Goal: Information Seeking & Learning: Check status

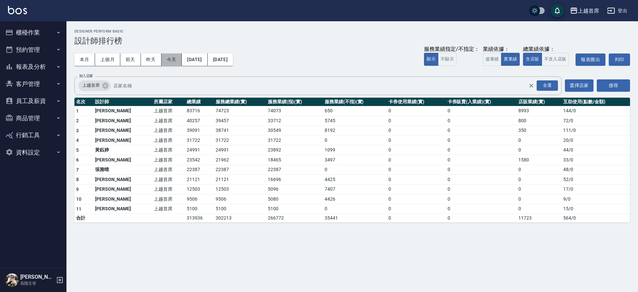
click at [163, 61] on button "今天" at bounding box center [172, 60] width 21 height 12
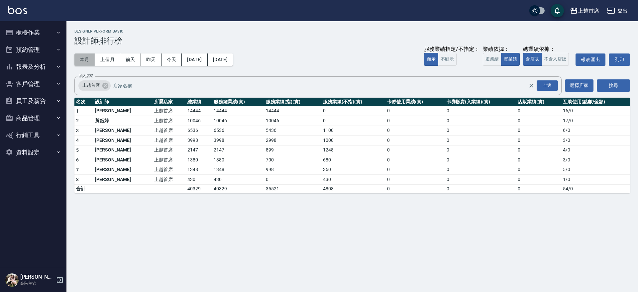
click at [80, 59] on button "本月" at bounding box center [84, 60] width 21 height 12
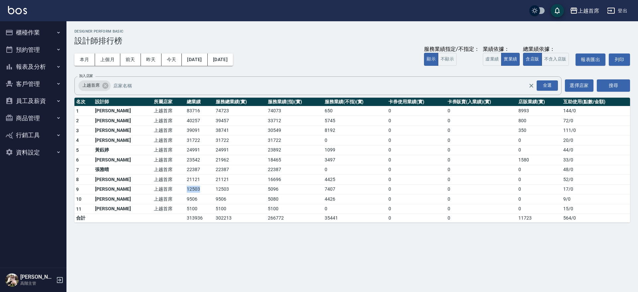
drag, startPoint x: 163, startPoint y: 190, endPoint x: 193, endPoint y: 190, distance: 30.6
click at [193, 190] on tr "9 [PERSON_NAME] 上越首席 12503 12503 5096 7407 0 0 0 17 / 0" at bounding box center [352, 190] width 556 height 10
drag, startPoint x: 163, startPoint y: 178, endPoint x: 188, endPoint y: 177, distance: 24.3
click at [188, 177] on tr "8 [PERSON_NAME]首席 21121 21121 16696 4425 0 0 0 52 / 0" at bounding box center [352, 180] width 556 height 10
click at [191, 177] on td "21121" at bounding box center [199, 180] width 29 height 10
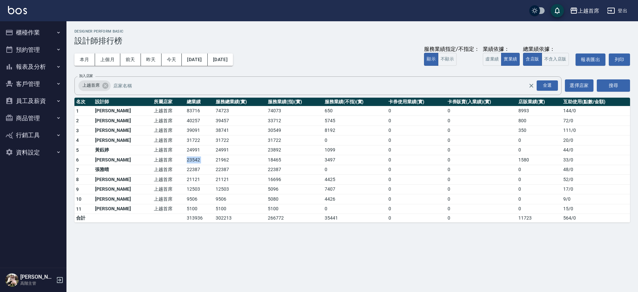
drag, startPoint x: 163, startPoint y: 162, endPoint x: 197, endPoint y: 161, distance: 33.6
click at [197, 161] on tr "6 [PERSON_NAME] 上越首席 23542 21962 18465 3497 0 0 1580 33 / 0" at bounding box center [352, 160] width 556 height 10
drag, startPoint x: 161, startPoint y: 178, endPoint x: 191, endPoint y: 177, distance: 30.3
click at [191, 177] on tr "8 [PERSON_NAME]首席 21121 21121 16696 4425 0 0 0 52 / 0" at bounding box center [352, 180] width 556 height 10
click at [191, 177] on td "21121" at bounding box center [199, 180] width 29 height 10
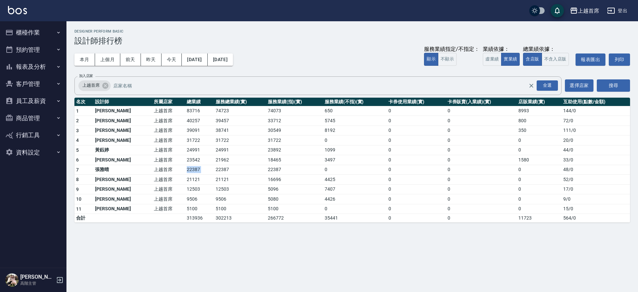
drag, startPoint x: 161, startPoint y: 168, endPoint x: 200, endPoint y: 169, distance: 38.9
click at [200, 169] on tr "7 [PERSON_NAME]首席 22387 22387 22387 0 0 0 0 48 / 0" at bounding box center [352, 170] width 556 height 10
click at [203, 230] on div "上越首席 [DATE] - [DATE] 設計師排行榜 列印時間： [DATE][PHONE_NUMBER]:10 Designer Perform Basi…" at bounding box center [353, 125] width 572 height 209
drag, startPoint x: 318, startPoint y: 179, endPoint x: 325, endPoint y: 179, distance: 6.7
click at [325, 179] on td "4425" at bounding box center [355, 180] width 64 height 10
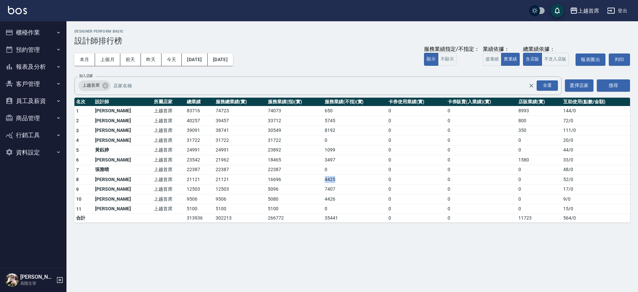
click at [326, 179] on td "4425" at bounding box center [355, 180] width 64 height 10
drag, startPoint x: 325, startPoint y: 185, endPoint x: 307, endPoint y: 187, distance: 18.1
click at [307, 187] on tr "9 [PERSON_NAME] 上越首席 12503 12503 5096 7407 0 0 0 17 / 0" at bounding box center [352, 190] width 556 height 10
drag, startPoint x: 244, startPoint y: 189, endPoint x: 270, endPoint y: 189, distance: 25.6
click at [270, 189] on tr "9 [PERSON_NAME] 上越首席 12503 12503 5096 7407 0 0 0 17 / 0" at bounding box center [352, 190] width 556 height 10
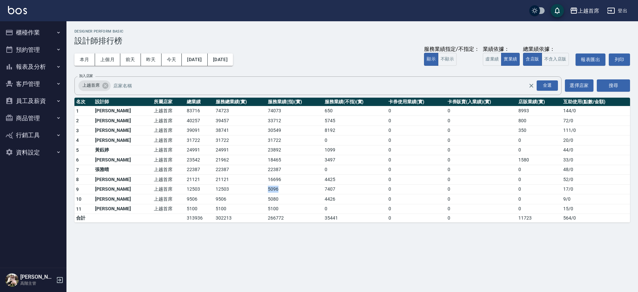
click at [271, 189] on td "5096" at bounding box center [294, 190] width 57 height 10
drag, startPoint x: 241, startPoint y: 180, endPoint x: 274, endPoint y: 179, distance: 32.9
click at [270, 179] on tr "8 [PERSON_NAME]首席 21121 21121 16696 4425 0 0 0 52 / 0" at bounding box center [352, 180] width 556 height 10
click at [274, 179] on td "16696" at bounding box center [294, 180] width 57 height 10
drag, startPoint x: 248, startPoint y: 179, endPoint x: 273, endPoint y: 179, distance: 24.9
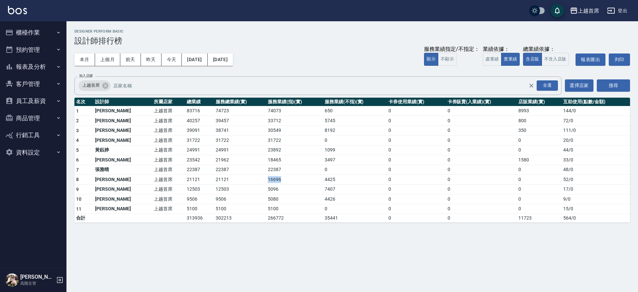
click at [273, 179] on tr "8 [PERSON_NAME]首席 21121 21121 16696 4425 0 0 0 52 / 0" at bounding box center [352, 180] width 556 height 10
click at [275, 179] on td "16696" at bounding box center [294, 180] width 57 height 10
drag, startPoint x: 248, startPoint y: 129, endPoint x: 280, endPoint y: 129, distance: 31.9
click at [280, 129] on tr "3 [PERSON_NAME]首席 39091 38741 30549 8192 0 0 350 111 / 0" at bounding box center [352, 131] width 556 height 10
click at [280, 129] on td "30549" at bounding box center [294, 131] width 57 height 10
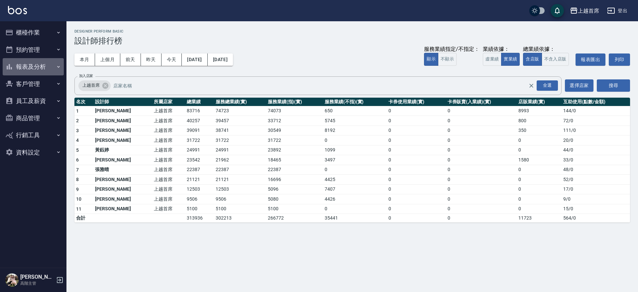
click at [46, 65] on button "報表及分析" at bounding box center [33, 66] width 61 height 17
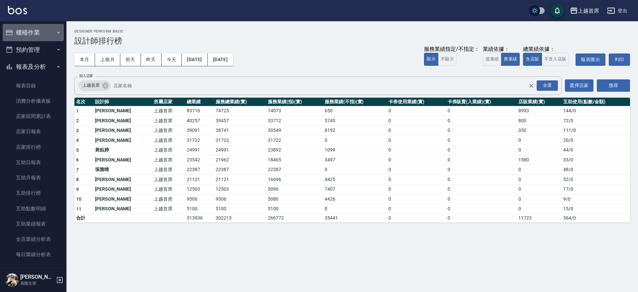
click at [52, 26] on button "櫃檯作業" at bounding box center [33, 32] width 61 height 17
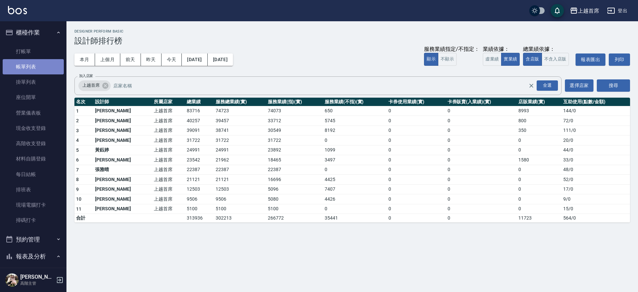
click at [38, 67] on link "帳單列表" at bounding box center [33, 66] width 61 height 15
click at [34, 65] on link "帳單列表" at bounding box center [33, 66] width 61 height 15
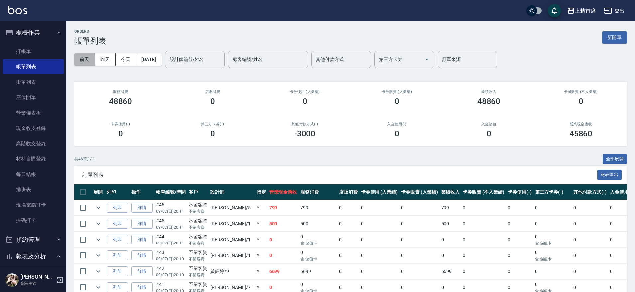
click at [81, 60] on button "前天" at bounding box center [84, 60] width 21 height 12
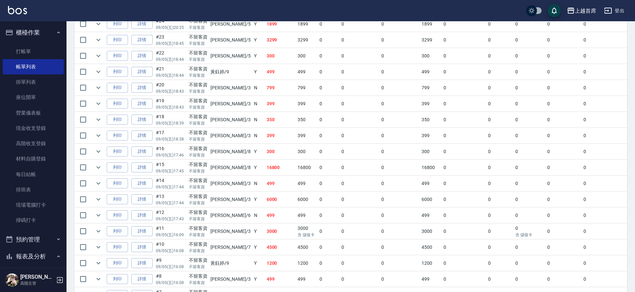
drag, startPoint x: 198, startPoint y: 135, endPoint x: 187, endPoint y: 162, distance: 29.7
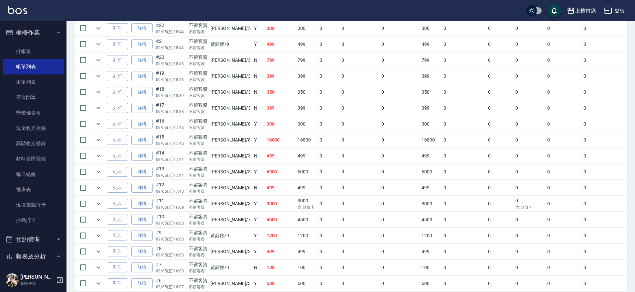
drag, startPoint x: 187, startPoint y: 162, endPoint x: 183, endPoint y: 181, distance: 18.9
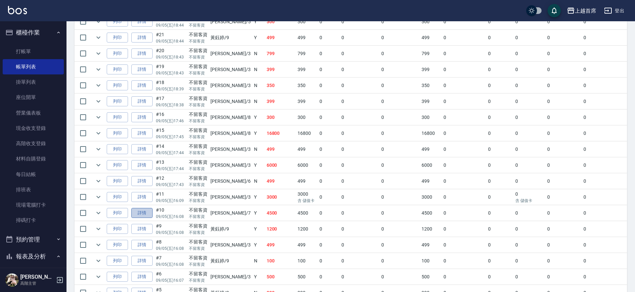
click at [135, 214] on link "詳情" at bounding box center [141, 213] width 21 height 10
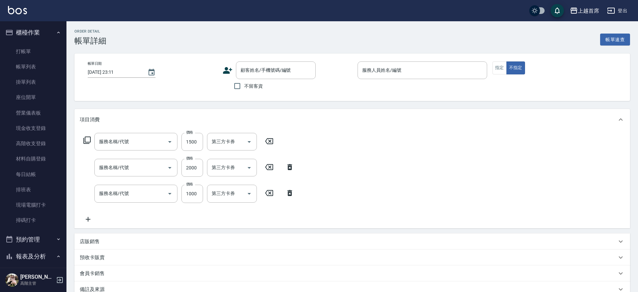
type input "[DATE] 16:08"
checkbox input "true"
type input "[PERSON_NAME]-7"
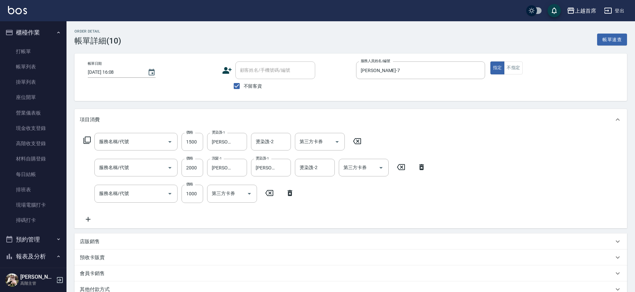
type input "鉑金護髮(51500)"
type input "染髮D餐(41899)"
type input "漂染1000(41000)"
click at [241, 196] on icon "Clear" at bounding box center [240, 194] width 7 height 7
click at [285, 171] on icon "Clear" at bounding box center [284, 168] width 7 height 7
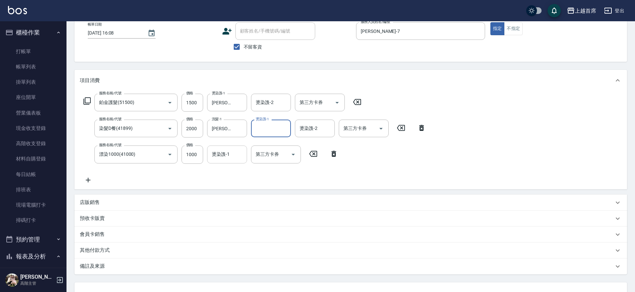
scroll to position [42, 0]
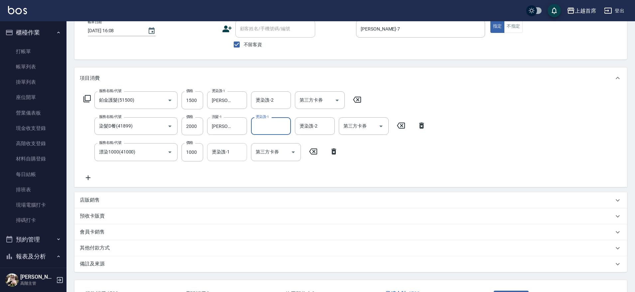
click at [231, 156] on input "燙染謢-1" at bounding box center [227, 152] width 34 height 12
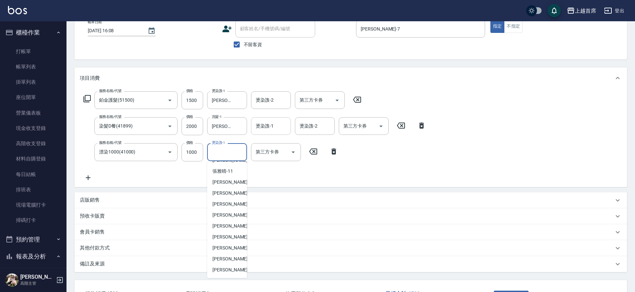
scroll to position [99, 0]
click at [229, 237] on span "[PERSON_NAME]-24" at bounding box center [233, 235] width 42 height 7
type input "[PERSON_NAME]-24"
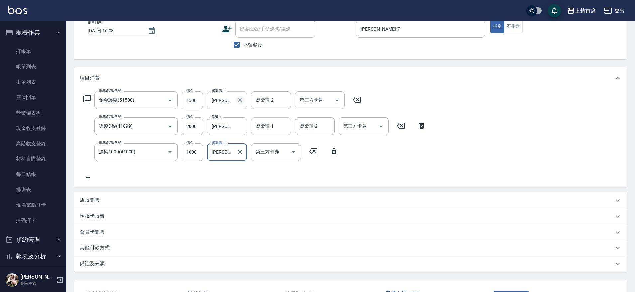
click at [237, 102] on icon "Clear" at bounding box center [240, 100] width 7 height 7
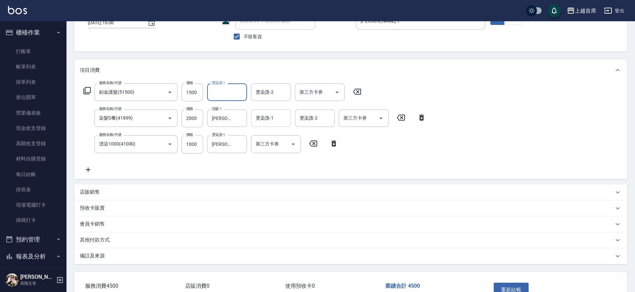
scroll to position [93, 0]
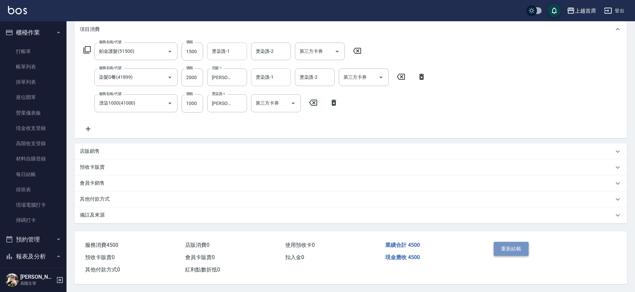
click at [512, 244] on button "重新結帳" at bounding box center [511, 249] width 35 height 14
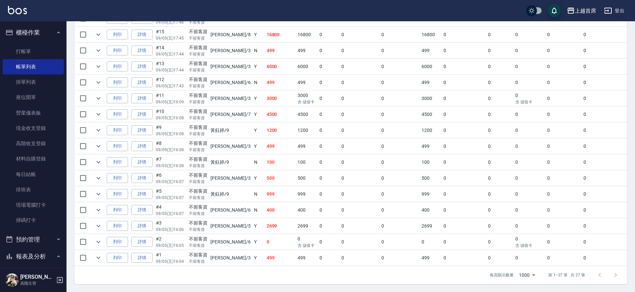
drag, startPoint x: 192, startPoint y: 202, endPoint x: 175, endPoint y: 278, distance: 77.8
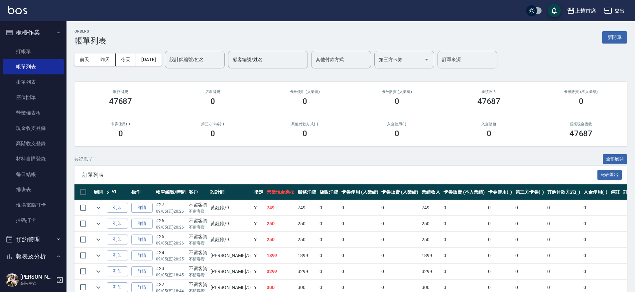
drag, startPoint x: 178, startPoint y: 214, endPoint x: 170, endPoint y: 141, distance: 74.0
click at [156, 56] on button "[DATE]" at bounding box center [148, 60] width 25 height 12
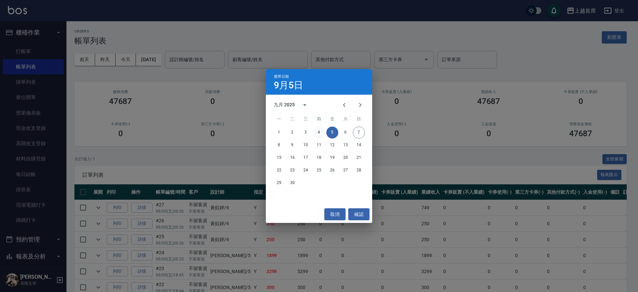
click at [320, 132] on button "4" at bounding box center [319, 133] width 12 height 12
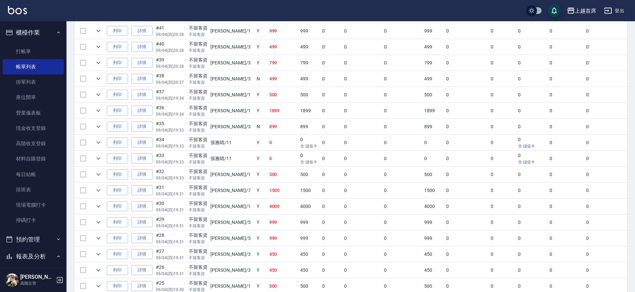
drag, startPoint x: 320, startPoint y: 132, endPoint x: 312, endPoint y: 176, distance: 44.3
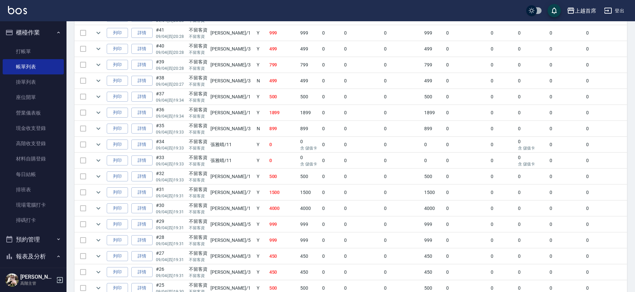
scroll to position [285, 0]
click at [143, 194] on link "詳情" at bounding box center [141, 194] width 21 height 10
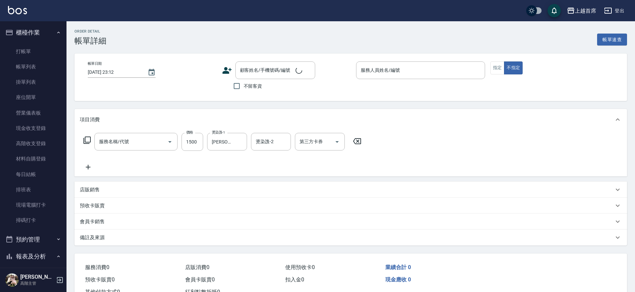
type input "[DATE] 19:31"
checkbox input "true"
type input "[PERSON_NAME]-7"
type input "染髮(41499)"
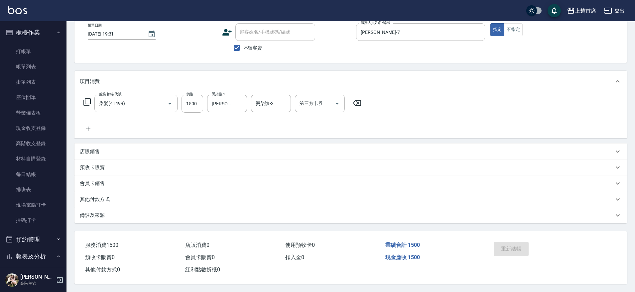
drag, startPoint x: 261, startPoint y: 205, endPoint x: 257, endPoint y: 238, distance: 33.5
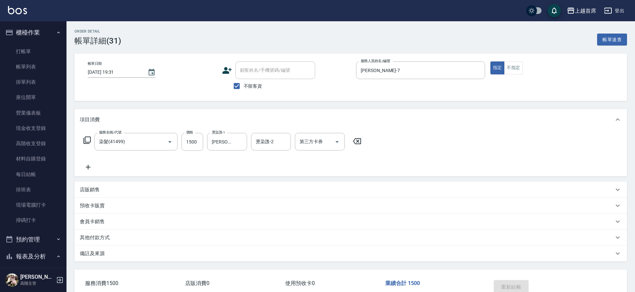
drag, startPoint x: 262, startPoint y: 240, endPoint x: 200, endPoint y: 153, distance: 107.1
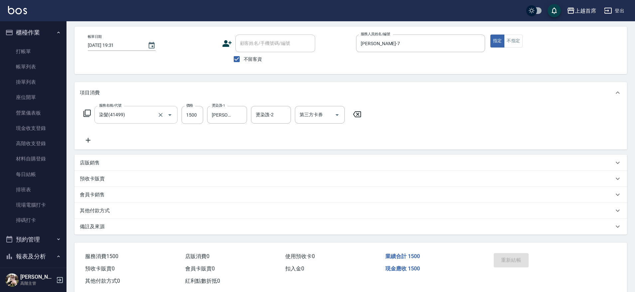
scroll to position [41, 0]
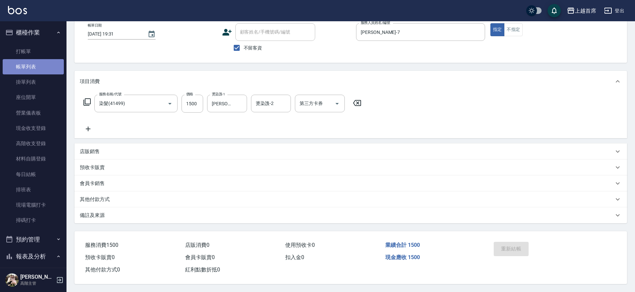
drag, startPoint x: 47, startPoint y: 60, endPoint x: 57, endPoint y: 64, distance: 11.6
click at [47, 59] on link "帳單列表" at bounding box center [33, 66] width 61 height 15
click at [45, 61] on link "帳單列表" at bounding box center [33, 66] width 61 height 15
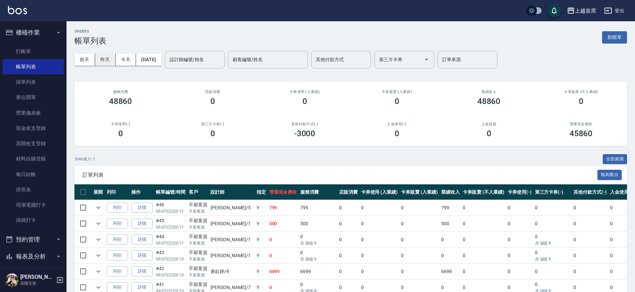
click at [109, 58] on button "昨天" at bounding box center [105, 60] width 21 height 12
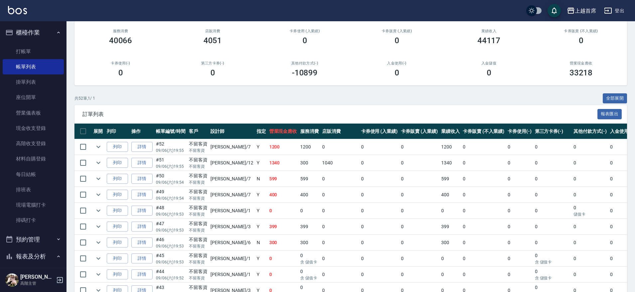
drag, startPoint x: 109, startPoint y: 58, endPoint x: 304, endPoint y: 113, distance: 202.5
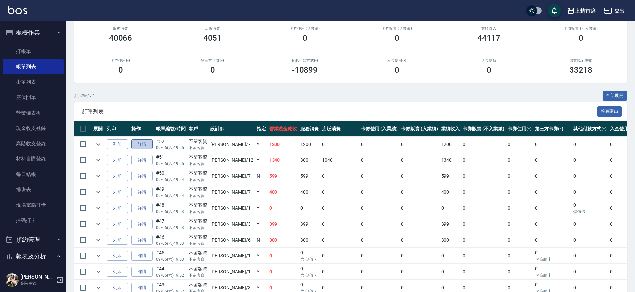
click at [149, 146] on link "詳情" at bounding box center [141, 144] width 21 height 10
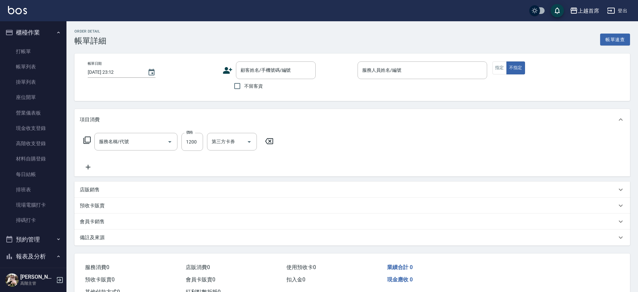
type input "[DATE] 19:55"
checkbox input "true"
type input "[PERSON_NAME]-7"
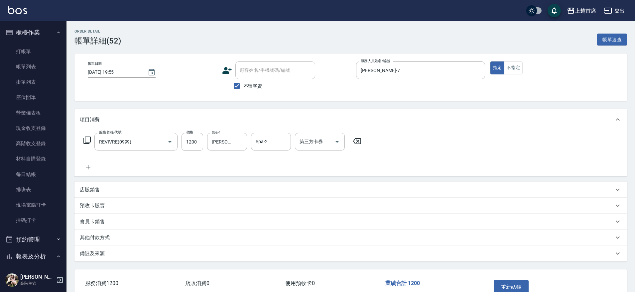
type input "REVIVRE(0999)"
click at [242, 142] on icon "Clear" at bounding box center [240, 142] width 7 height 7
click at [523, 283] on button "重新結帳" at bounding box center [511, 287] width 35 height 14
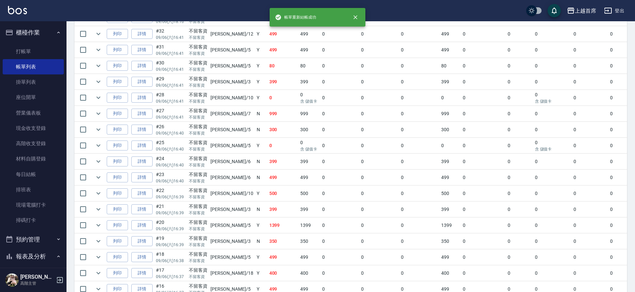
drag, startPoint x: 328, startPoint y: 167, endPoint x: 308, endPoint y: 253, distance: 87.9
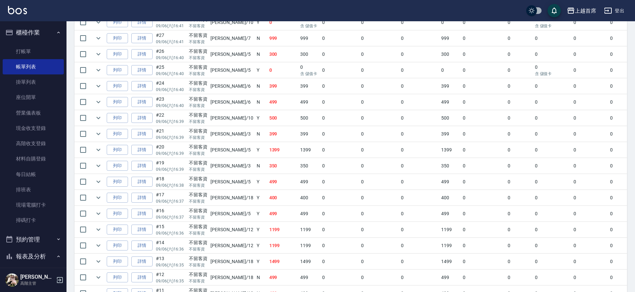
drag, startPoint x: 306, startPoint y: 249, endPoint x: 295, endPoint y: 213, distance: 36.9
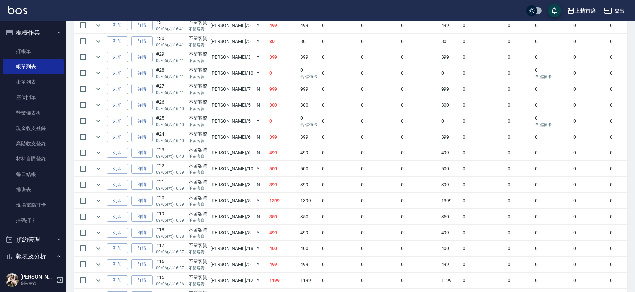
scroll to position [501, 0]
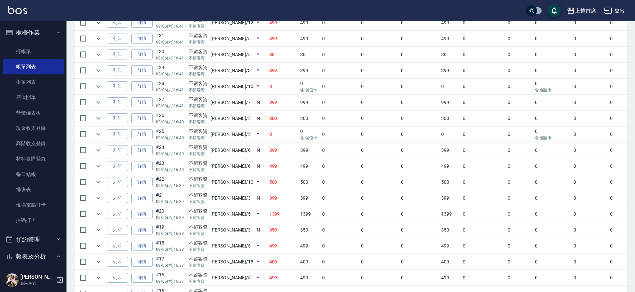
drag, startPoint x: 295, startPoint y: 213, endPoint x: 295, endPoint y: 188, distance: 25.3
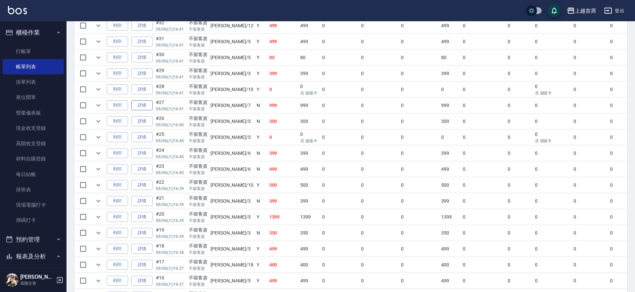
click at [146, 104] on link "詳情" at bounding box center [141, 105] width 21 height 10
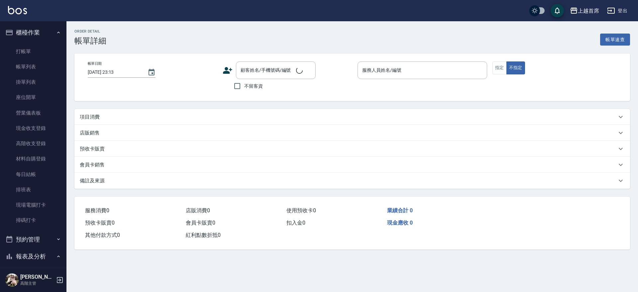
type input "[DATE] 16:41"
checkbox input "true"
type input "[PERSON_NAME]-7"
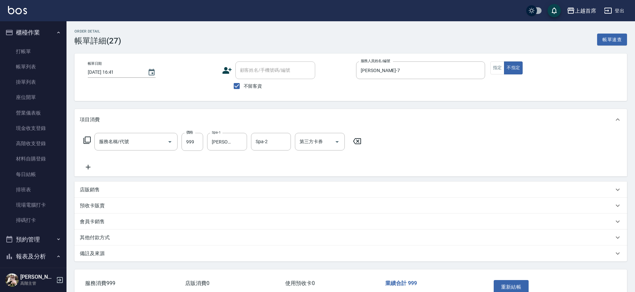
type input "spa精油洗剪套餐999(2999)"
click at [242, 143] on icon "Clear" at bounding box center [240, 142] width 4 height 4
click at [506, 283] on button "重新結帳" at bounding box center [511, 287] width 35 height 14
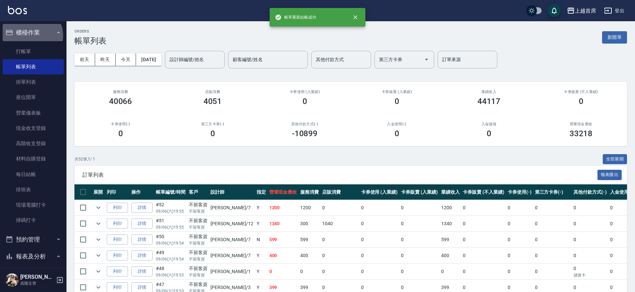
click at [32, 36] on button "櫃檯作業" at bounding box center [33, 32] width 61 height 17
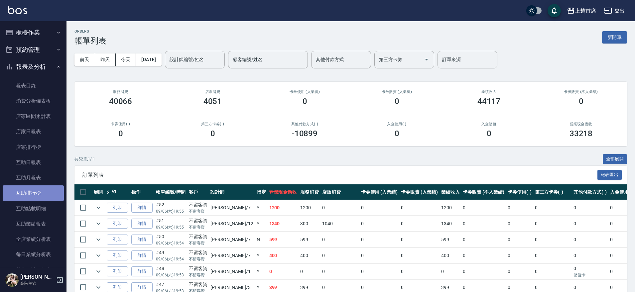
click at [36, 195] on link "互助排行榜" at bounding box center [33, 193] width 61 height 15
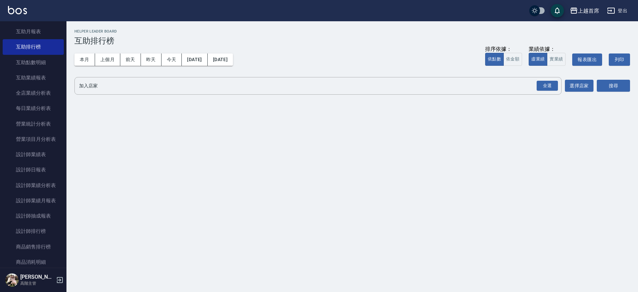
scroll to position [154, 0]
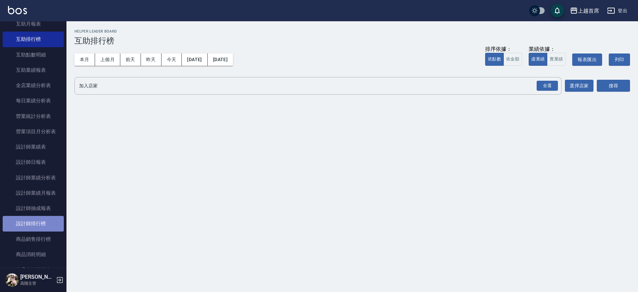
click at [42, 221] on link "設計師排行榜" at bounding box center [33, 223] width 61 height 15
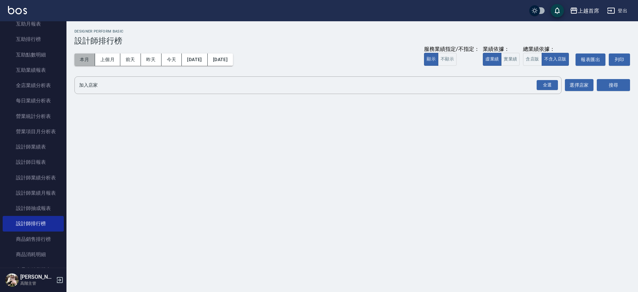
click at [81, 56] on button "本月" at bounding box center [84, 60] width 21 height 12
click at [511, 58] on button "實業績" at bounding box center [510, 59] width 19 height 13
click at [542, 82] on div "全選" at bounding box center [547, 85] width 21 height 10
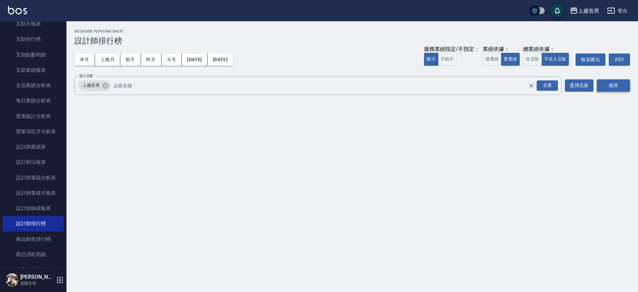
click at [614, 83] on button "搜尋" at bounding box center [613, 85] width 33 height 12
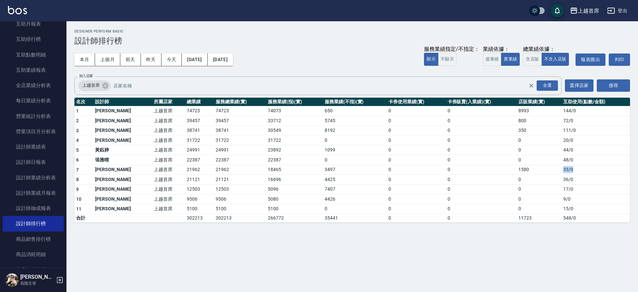
drag, startPoint x: 525, startPoint y: 172, endPoint x: 575, endPoint y: 171, distance: 49.5
click at [575, 171] on tr "7 [PERSON_NAME] 上越首席 21962 21962 18465 3497 0 0 1580 33 / 0" at bounding box center [352, 170] width 556 height 10
drag, startPoint x: 571, startPoint y: 181, endPoint x: 526, endPoint y: 181, distance: 45.6
click at [526, 181] on tr "8 [PERSON_NAME]首席 21121 21121 16696 4425 0 0 0 36 / 0" at bounding box center [352, 180] width 556 height 10
drag, startPoint x: 170, startPoint y: 179, endPoint x: 191, endPoint y: 179, distance: 20.6
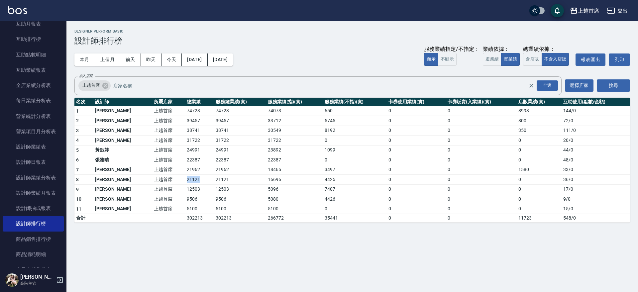
click at [191, 179] on tr "8 [PERSON_NAME]首席 21121 21121 16696 4425 0 0 0 36 / 0" at bounding box center [352, 180] width 556 height 10
drag, startPoint x: 161, startPoint y: 168, endPoint x: 193, endPoint y: 168, distance: 31.9
click at [193, 168] on tr "7 [PERSON_NAME] 上越首席 21962 21962 18465 3497 0 0 1580 33 / 0" at bounding box center [352, 170] width 556 height 10
click at [193, 168] on td "21962" at bounding box center [199, 170] width 29 height 10
click at [82, 59] on button "本月" at bounding box center [84, 60] width 21 height 12
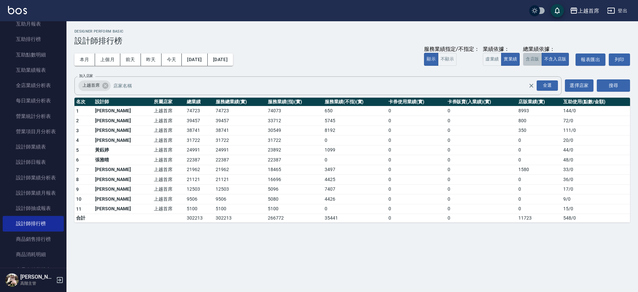
click at [541, 58] on button "含店販" at bounding box center [532, 59] width 19 height 13
click at [561, 55] on button "不含入店販" at bounding box center [556, 59] width 28 height 13
drag, startPoint x: 131, startPoint y: 178, endPoint x: 200, endPoint y: 178, distance: 68.5
click at [200, 178] on tr "8 [PERSON_NAME]首席 21121 21121 16696 4425 0 0 0 36 / 0" at bounding box center [352, 180] width 556 height 10
click at [214, 178] on td "21121" at bounding box center [240, 180] width 52 height 10
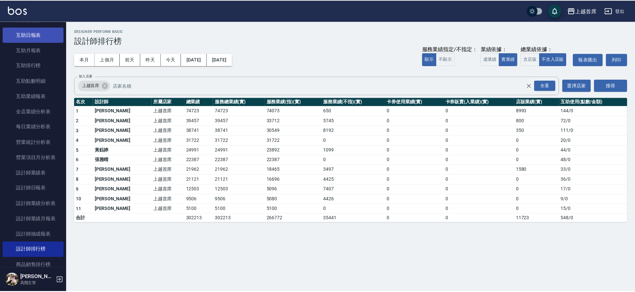
scroll to position [119, 0]
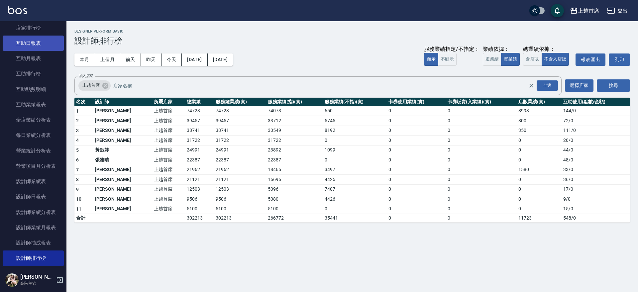
click at [48, 43] on link "互助日報表" at bounding box center [33, 43] width 61 height 15
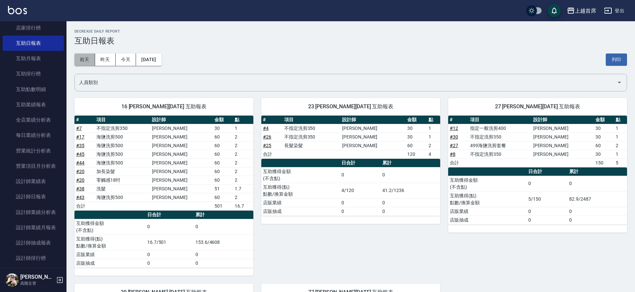
click at [87, 60] on button "前天" at bounding box center [84, 60] width 21 height 12
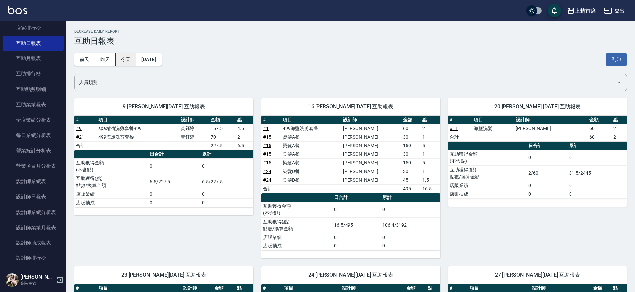
click at [128, 64] on button "今天" at bounding box center [126, 60] width 21 height 12
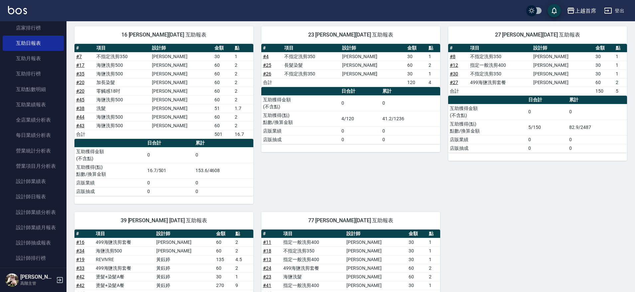
scroll to position [152, 0]
